Goal: Information Seeking & Learning: Learn about a topic

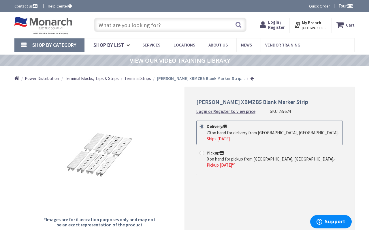
type input "Central Pk, [STREET_ADDRESS][PERSON_NAME]"
